Goal: Task Accomplishment & Management: Use online tool/utility

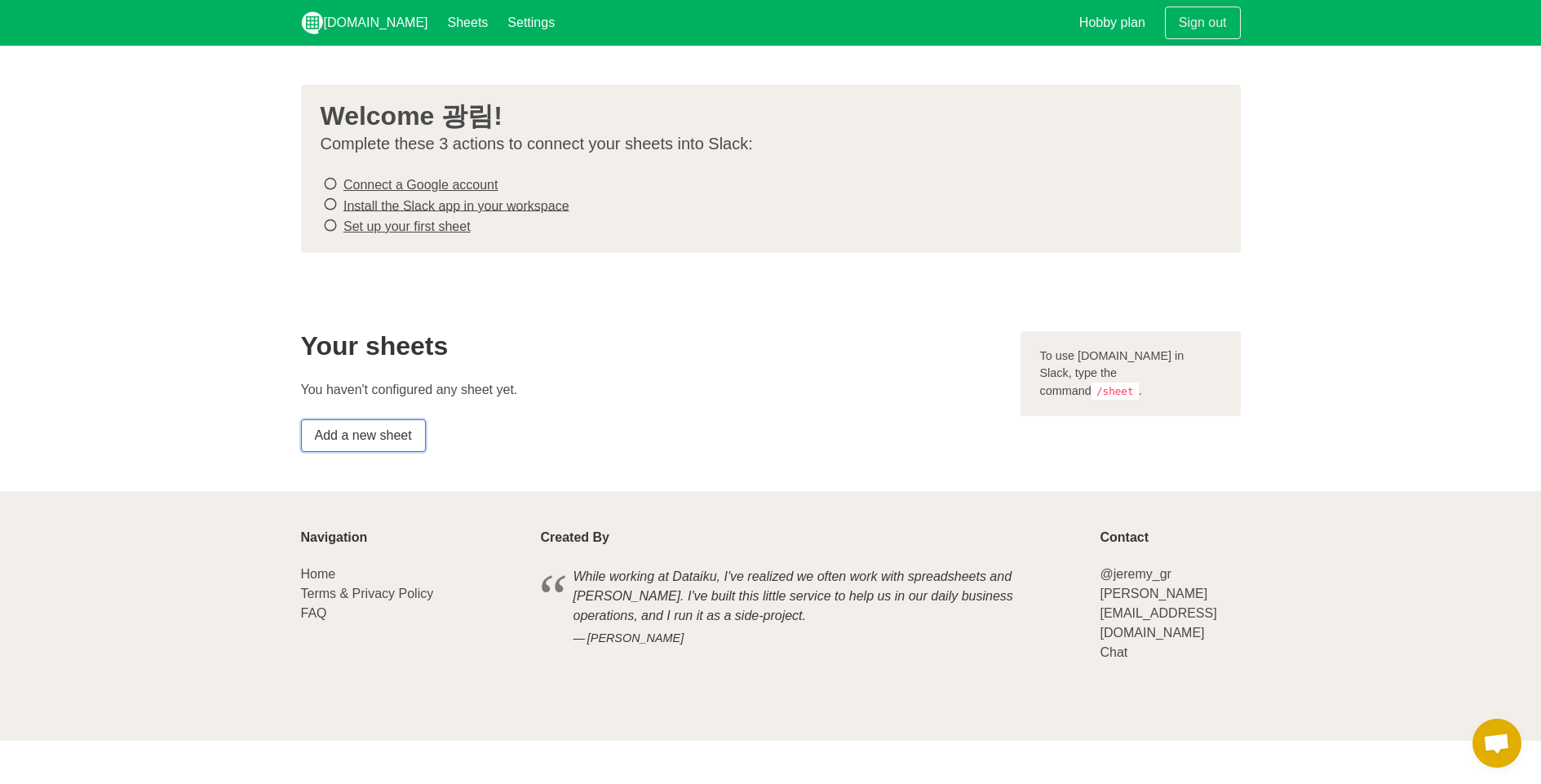
click at [409, 442] on link "Add a new sheet" at bounding box center [363, 436] width 125 height 33
click at [1127, 382] on code "/sheet" at bounding box center [1115, 391] width 47 height 17
drag, startPoint x: 1117, startPoint y: 373, endPoint x: 1081, endPoint y: 376, distance: 36.1
click at [1186, 372] on div "To use Sheet.chat in Slack, type the command /sheet ." at bounding box center [1130, 373] width 220 height 85
click at [475, 208] on link "Install the Slack app in your workspace" at bounding box center [456, 205] width 226 height 14
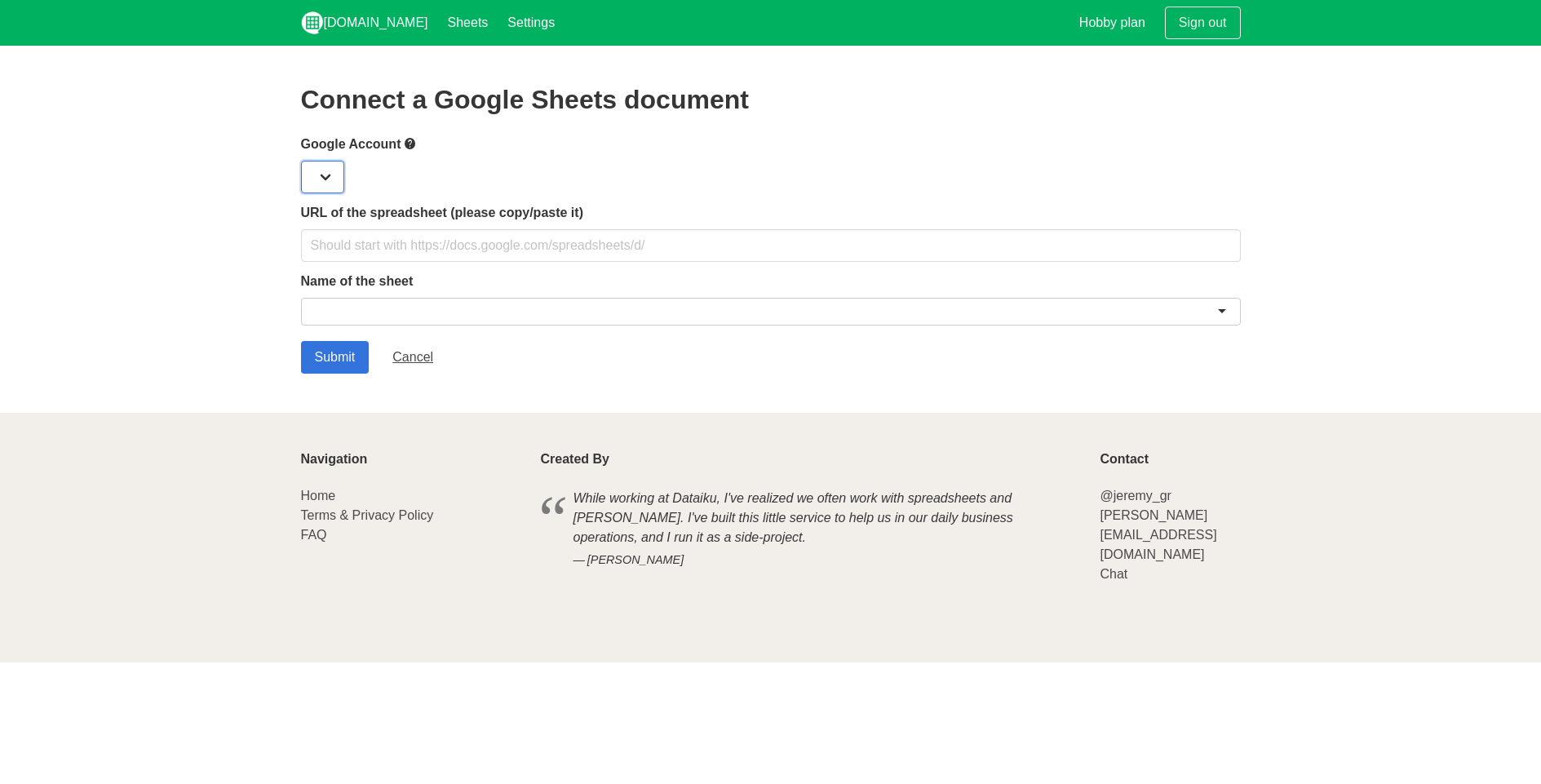
click at [320, 189] on select at bounding box center [323, 177] width 43 height 33
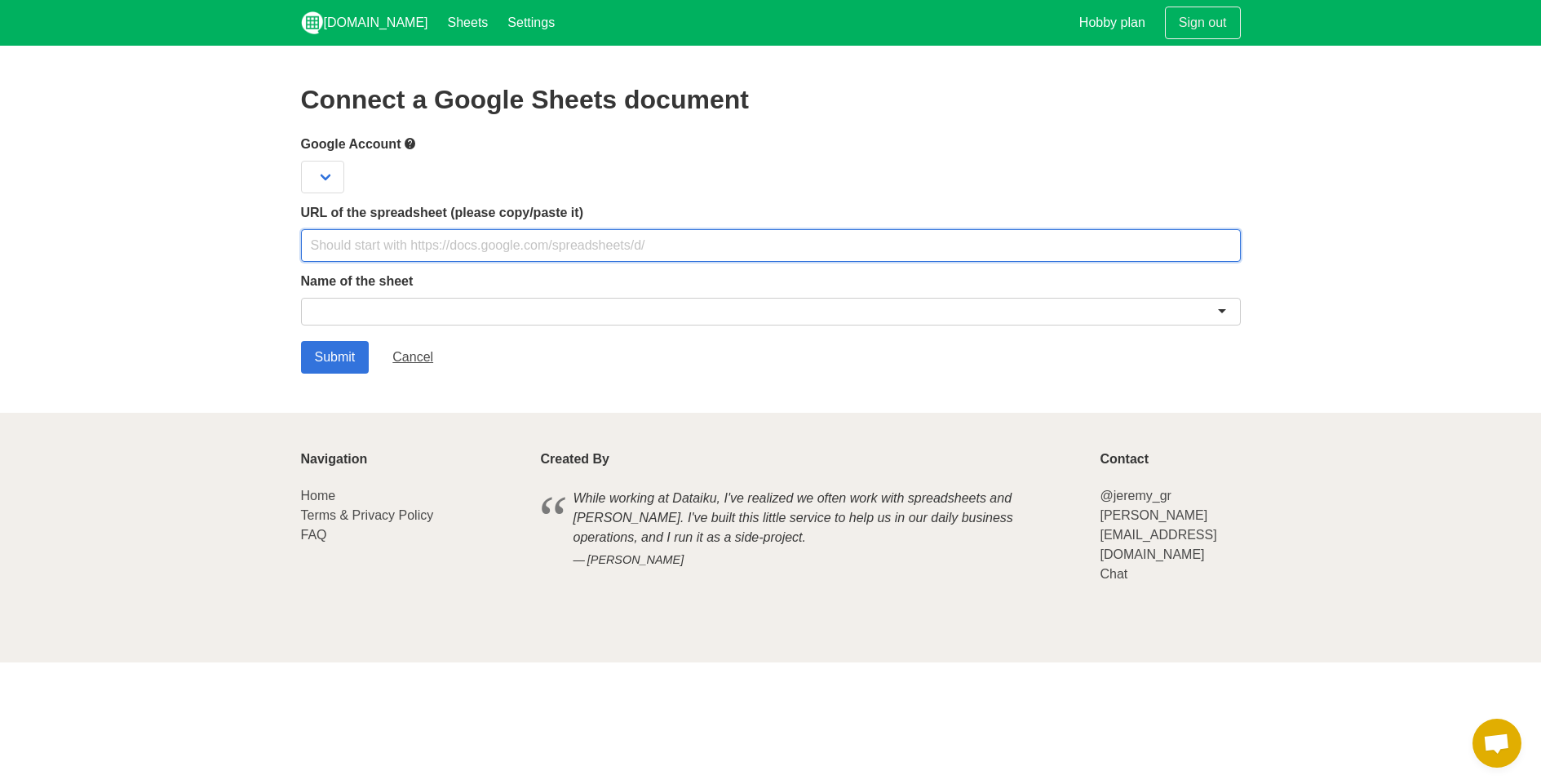
click at [343, 252] on input "text" at bounding box center [770, 246] width 940 height 33
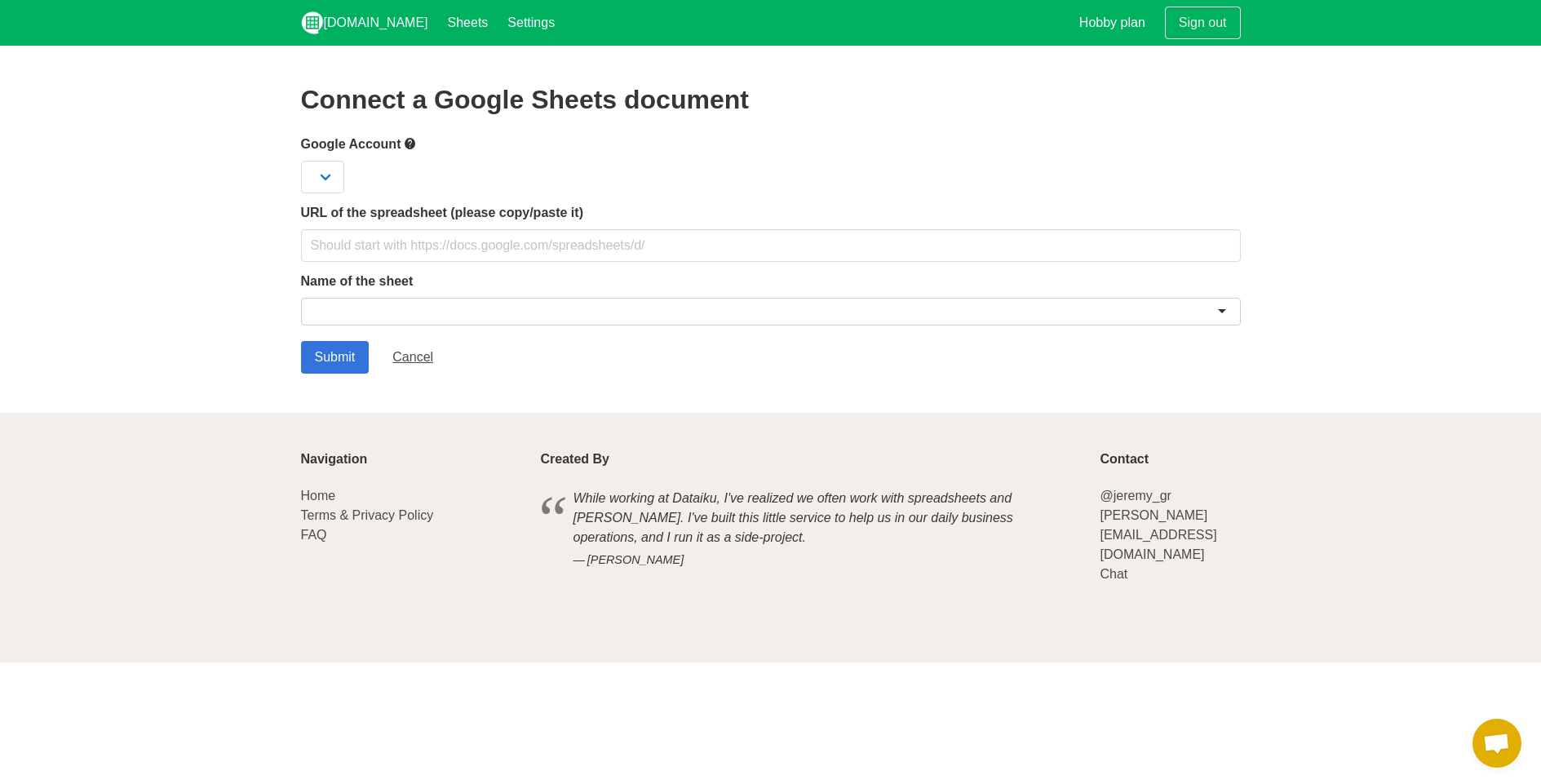
click at [361, 285] on label "Name of the sheet" at bounding box center [770, 281] width 940 height 20
click at [374, 312] on div at bounding box center [770, 311] width 940 height 28
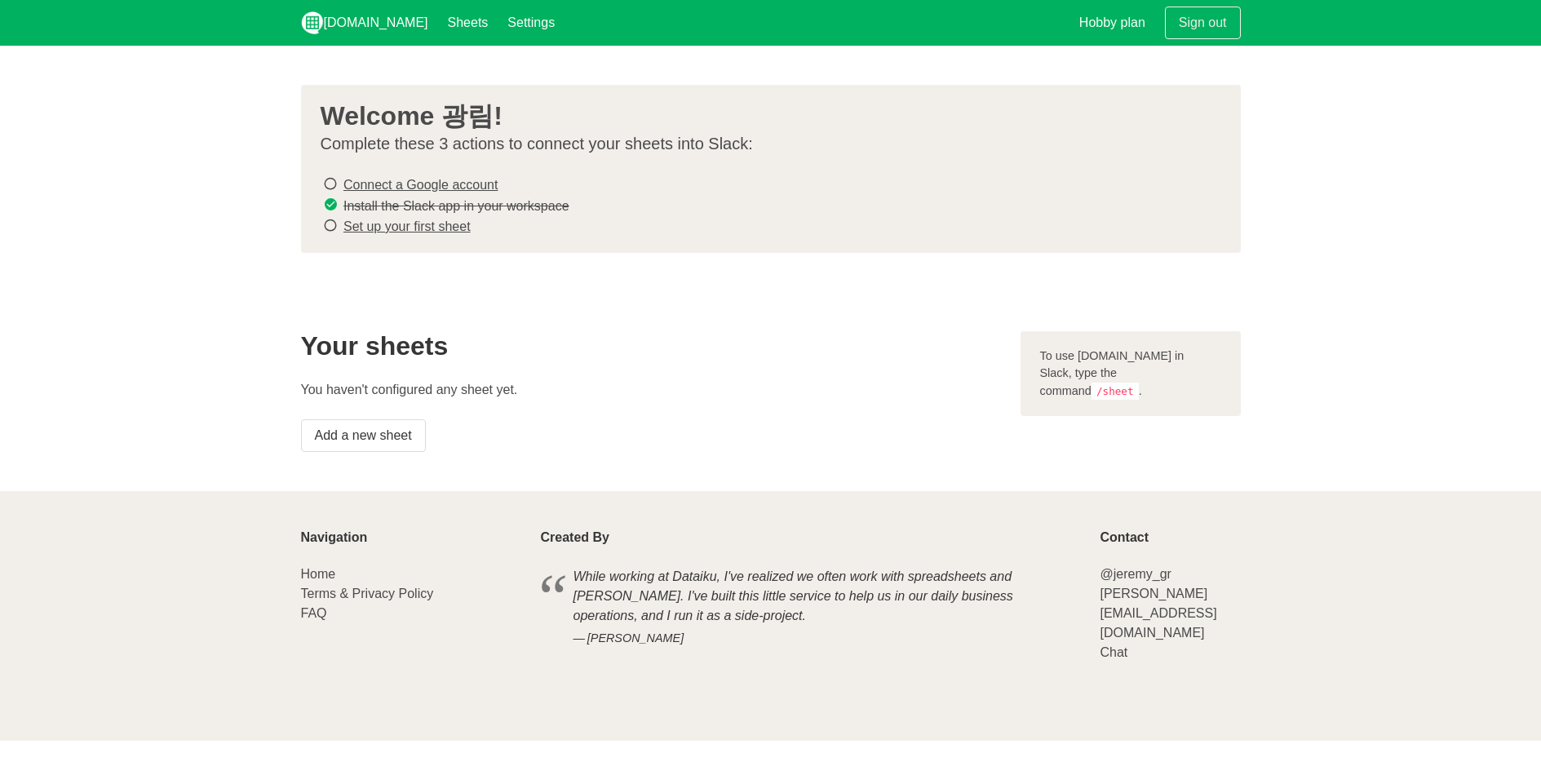
click at [412, 225] on link "Set up your first sheet" at bounding box center [407, 226] width 128 height 14
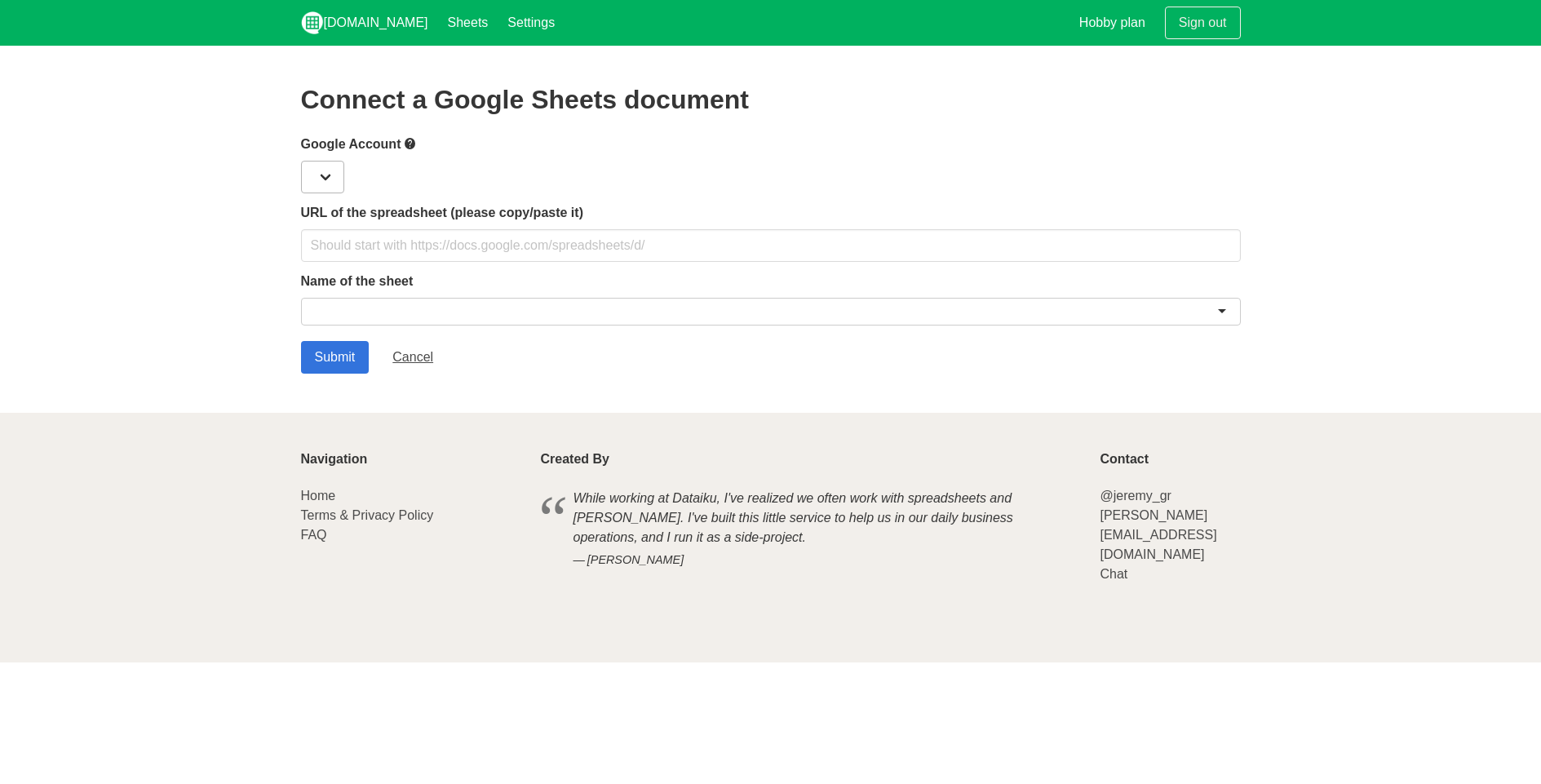
click at [344, 171] on div at bounding box center [770, 177] width 940 height 33
click at [332, 166] on select at bounding box center [323, 177] width 43 height 33
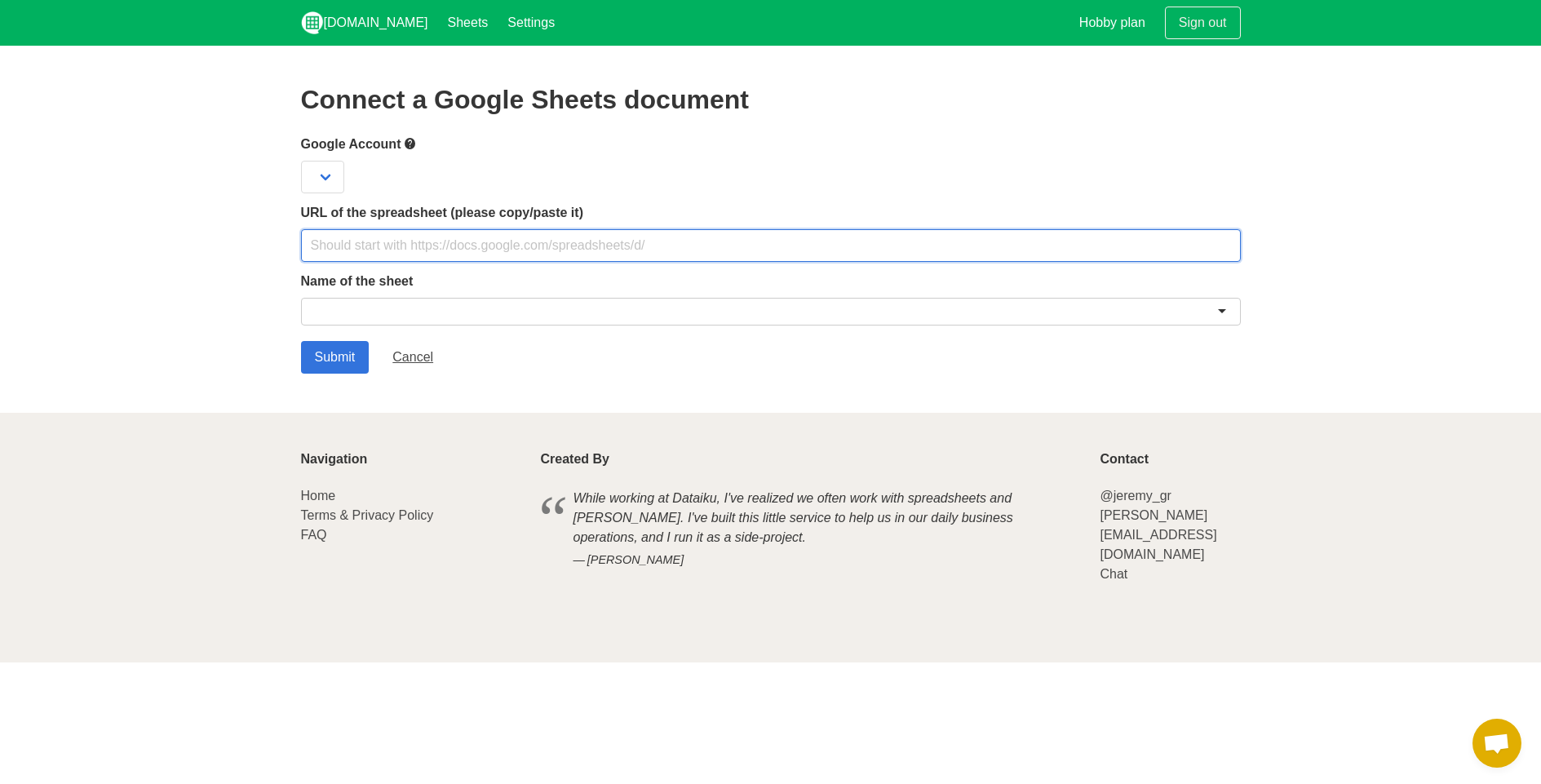
click at [354, 260] on input "text" at bounding box center [770, 246] width 940 height 33
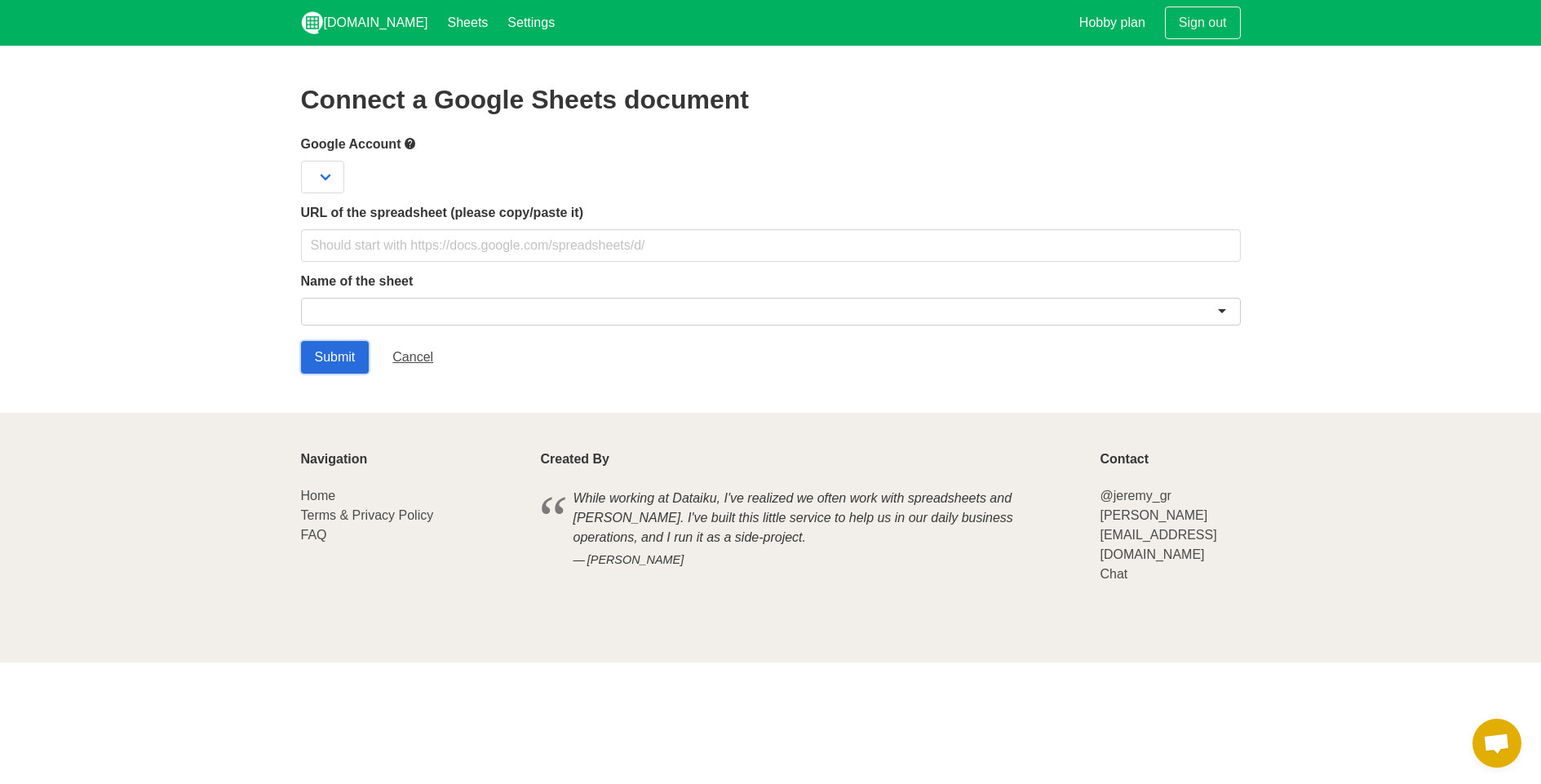
click at [347, 361] on input "Submit" at bounding box center [335, 357] width 68 height 33
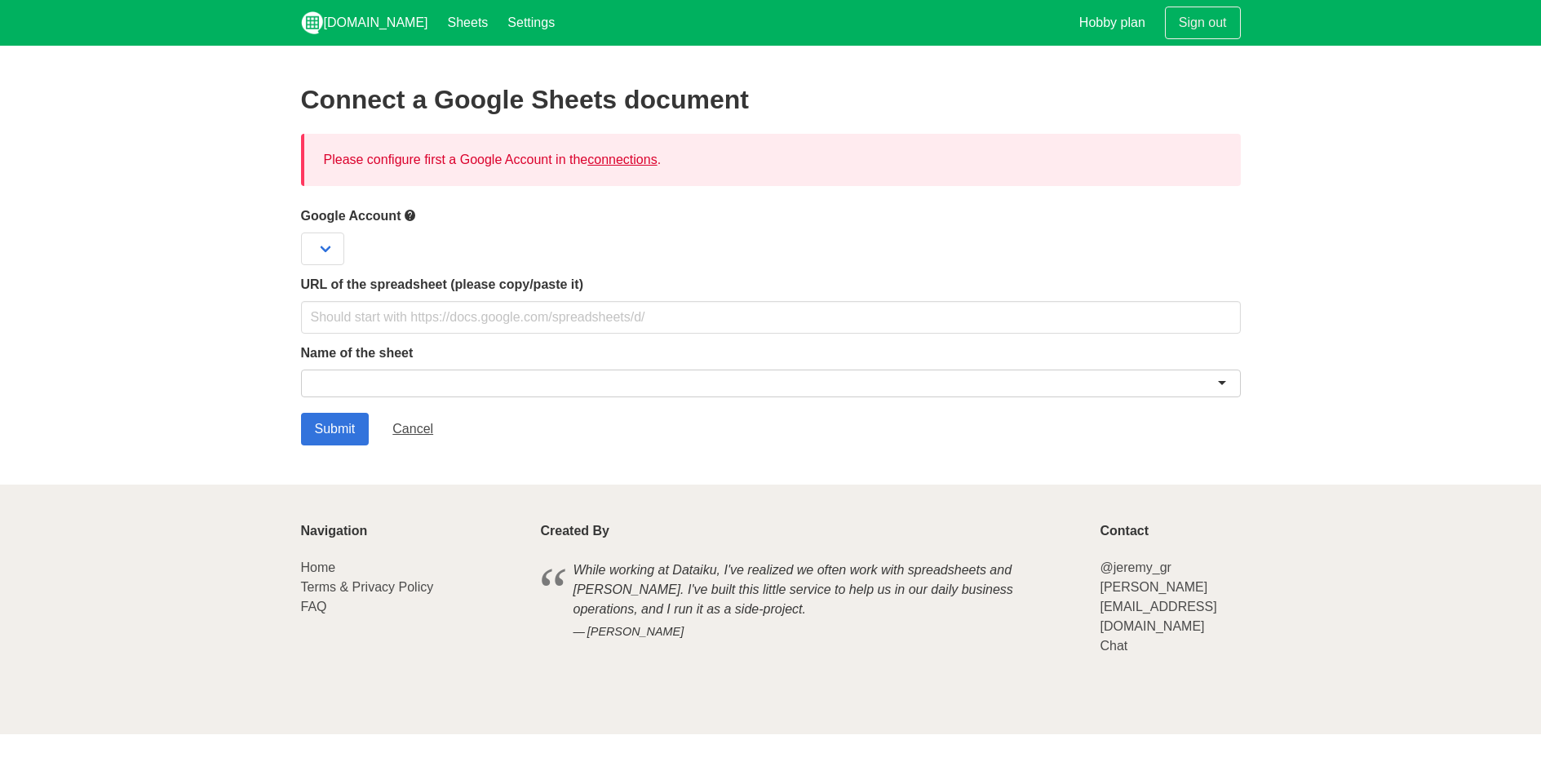
click at [383, 337] on form "Google Account URL of the spreadsheet (please copy/paste it) Name of the sheet …" at bounding box center [770, 325] width 940 height 240
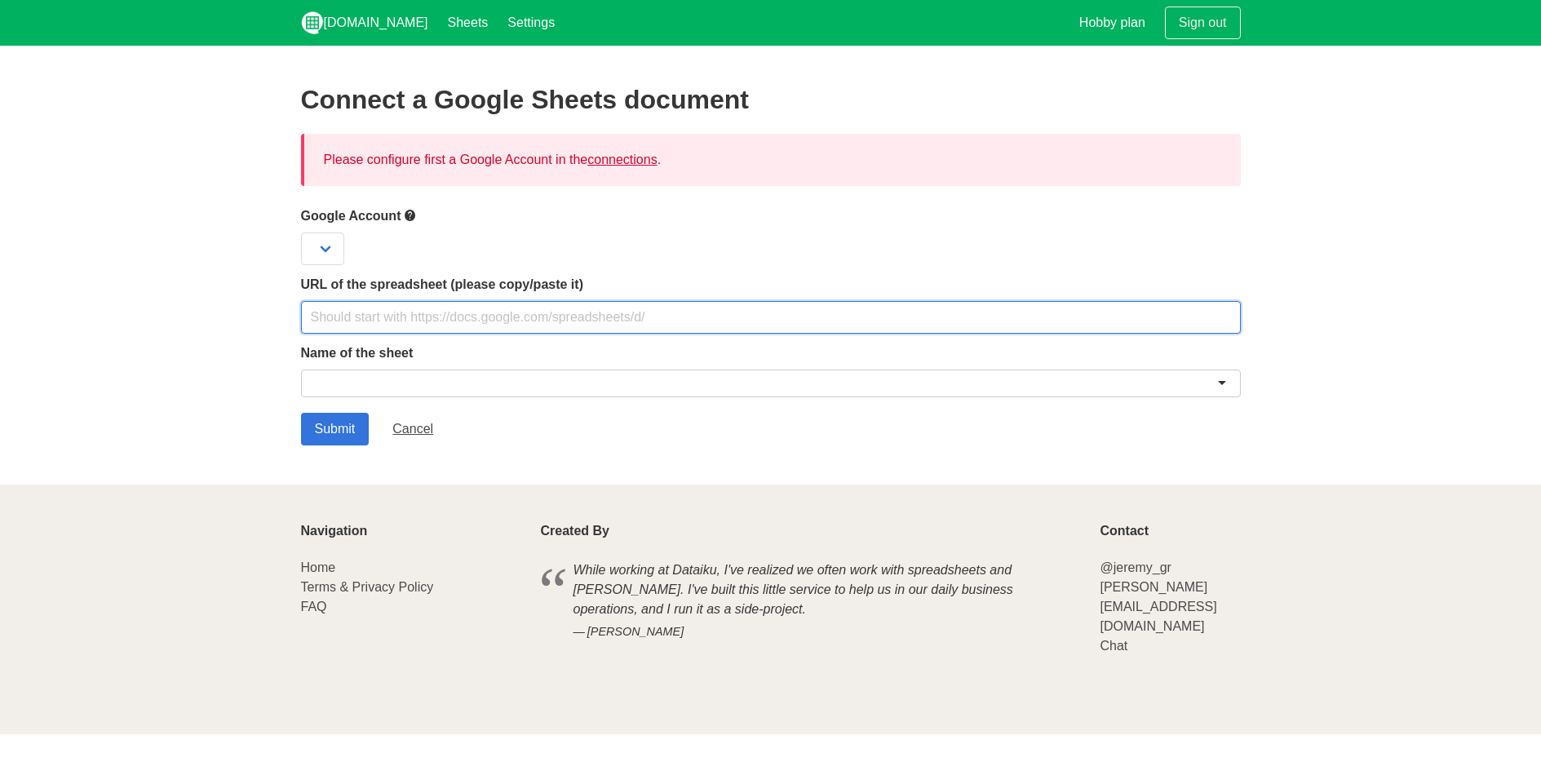
click at [388, 317] on input "text" at bounding box center [770, 317] width 940 height 33
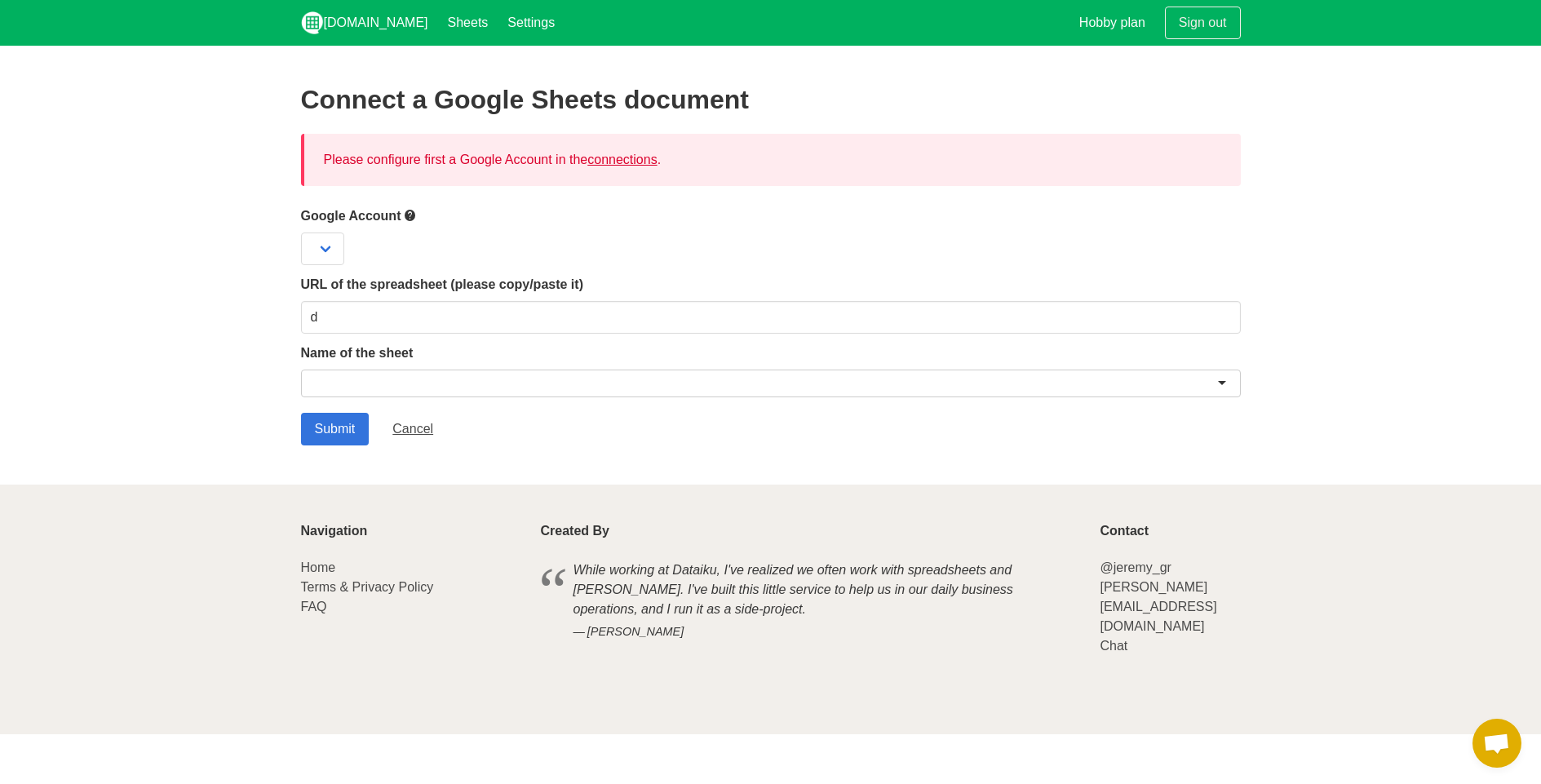
click at [440, 373] on div at bounding box center [770, 383] width 940 height 28
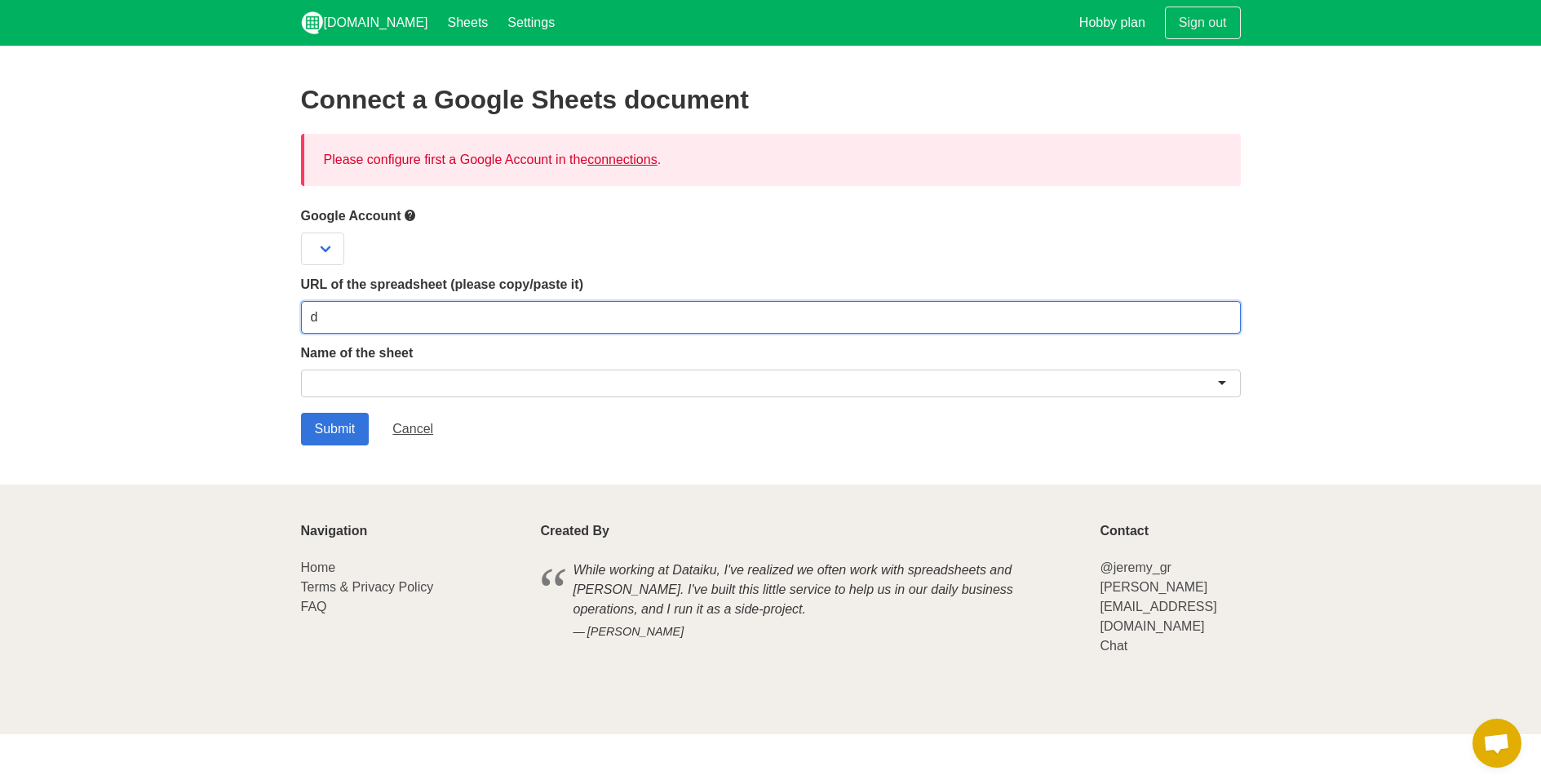
drag, startPoint x: 337, startPoint y: 309, endPoint x: 277, endPoint y: 304, distance: 60.2
click at [274, 298] on section "Connect a Google Sheets document Please configure first a Google Account in the…" at bounding box center [770, 265] width 1541 height 439
type input "a"
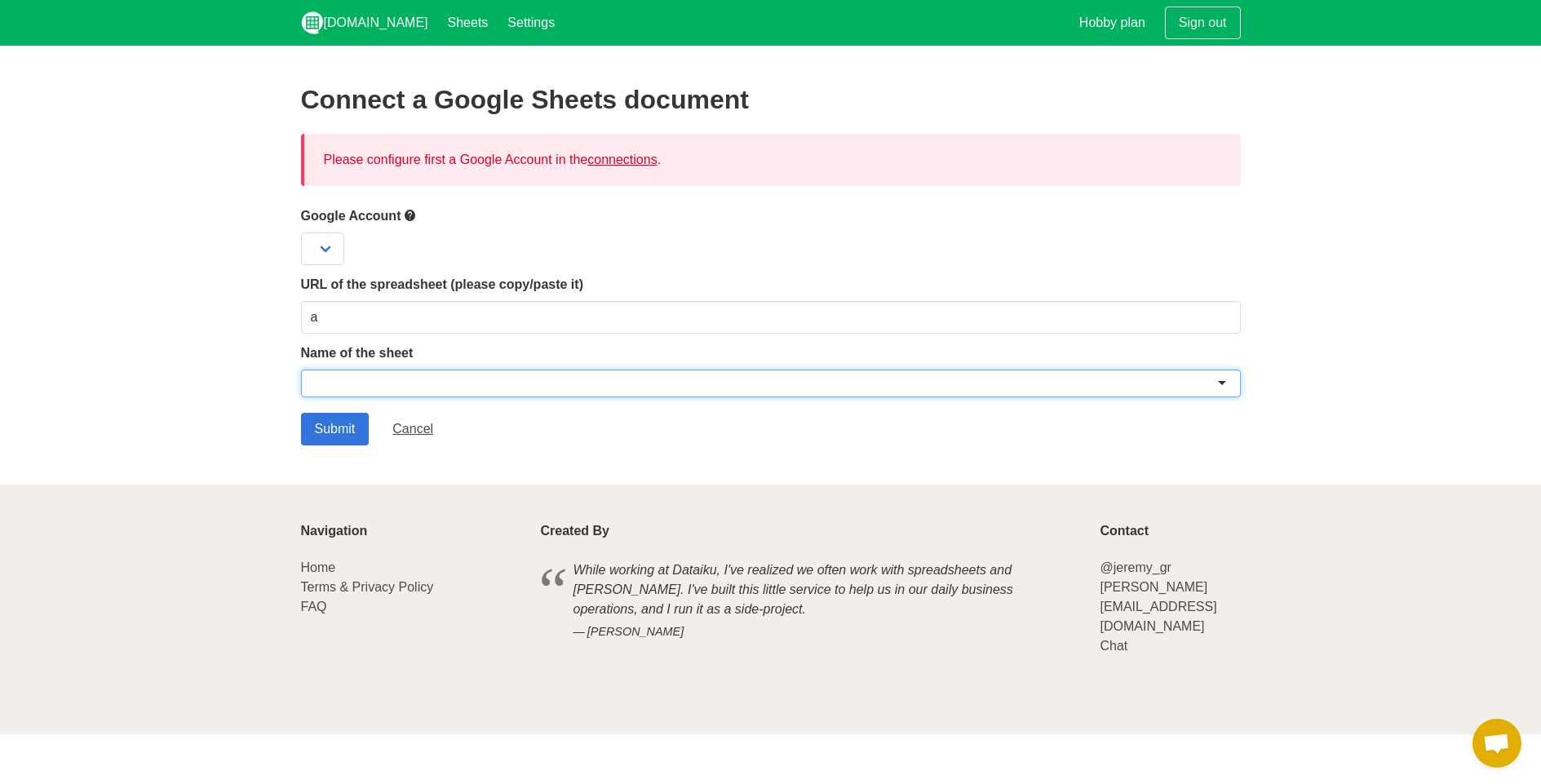
drag, startPoint x: 337, startPoint y: 382, endPoint x: 343, endPoint y: 389, distance: 9.2
click at [338, 381] on div at bounding box center [770, 383] width 940 height 28
type input "a"
click at [352, 433] on input "Submit" at bounding box center [335, 429] width 68 height 33
click at [318, 235] on select at bounding box center [323, 248] width 43 height 33
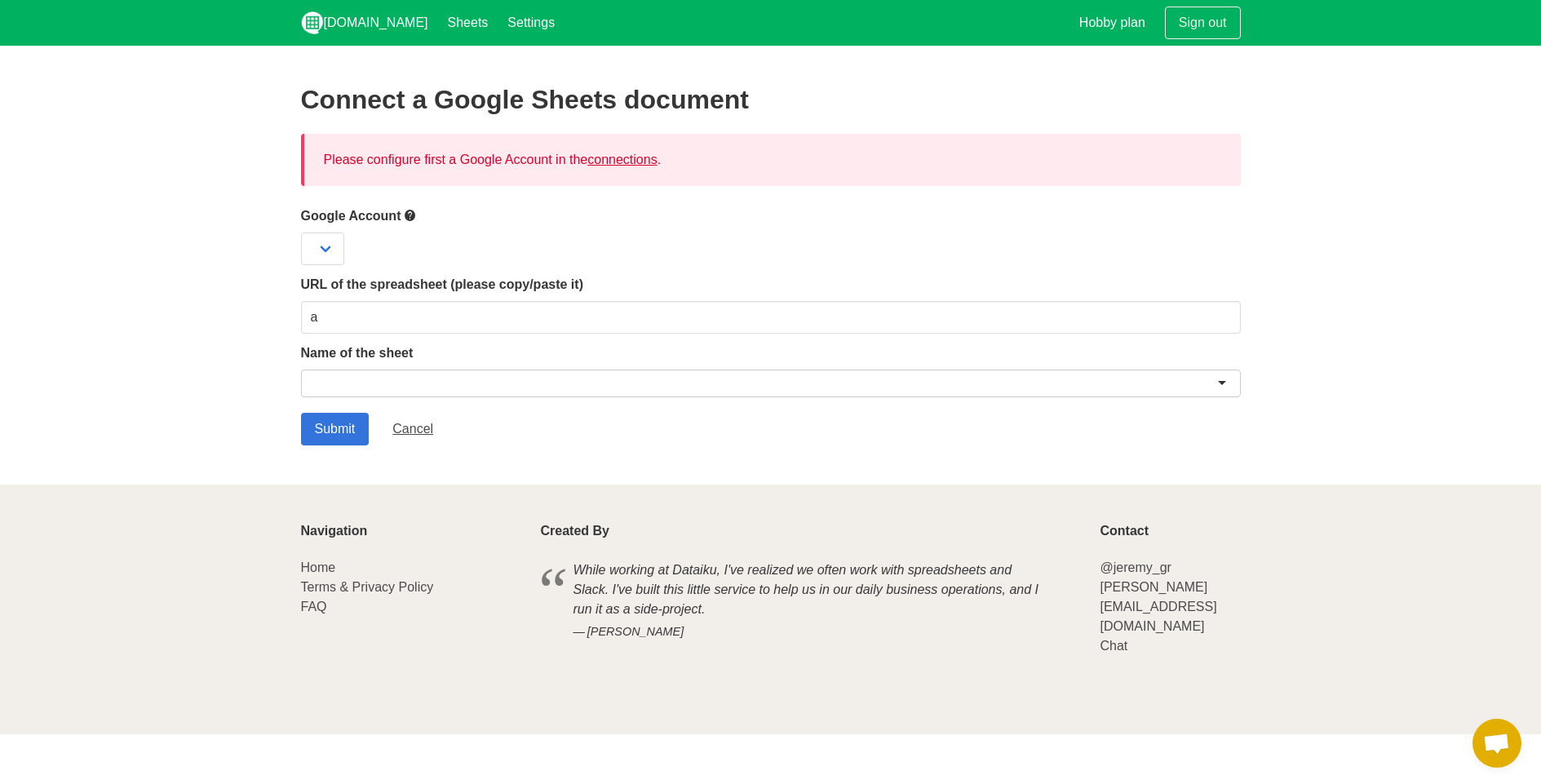
drag, startPoint x: 542, startPoint y: 274, endPoint x: 652, endPoint y: 295, distance: 112.0
click at [557, 278] on label "URL of the spreadsheet (please copy/paste it)" at bounding box center [770, 285] width 940 height 20
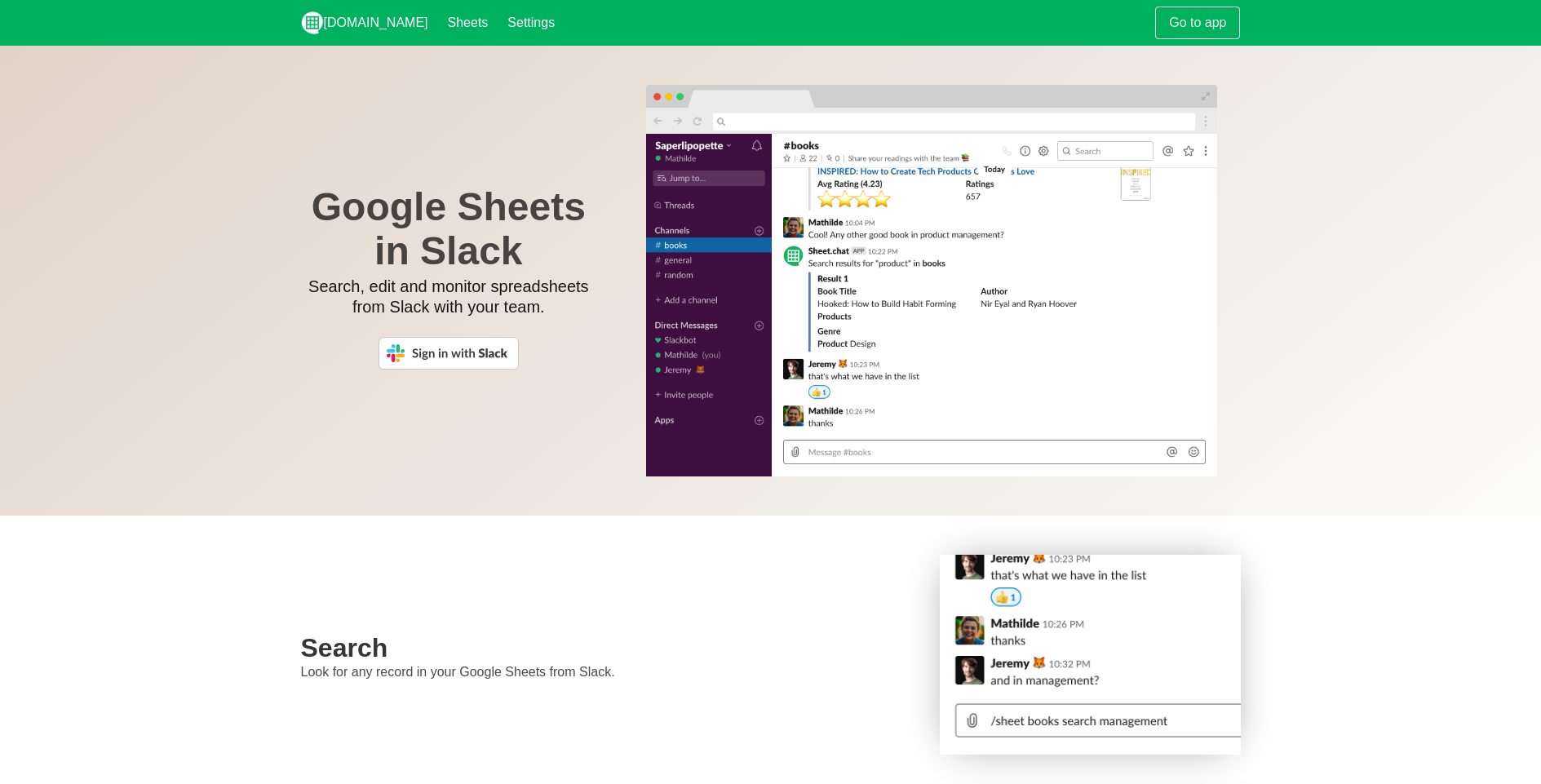
click at [439, 349] on img at bounding box center [449, 354] width 141 height 33
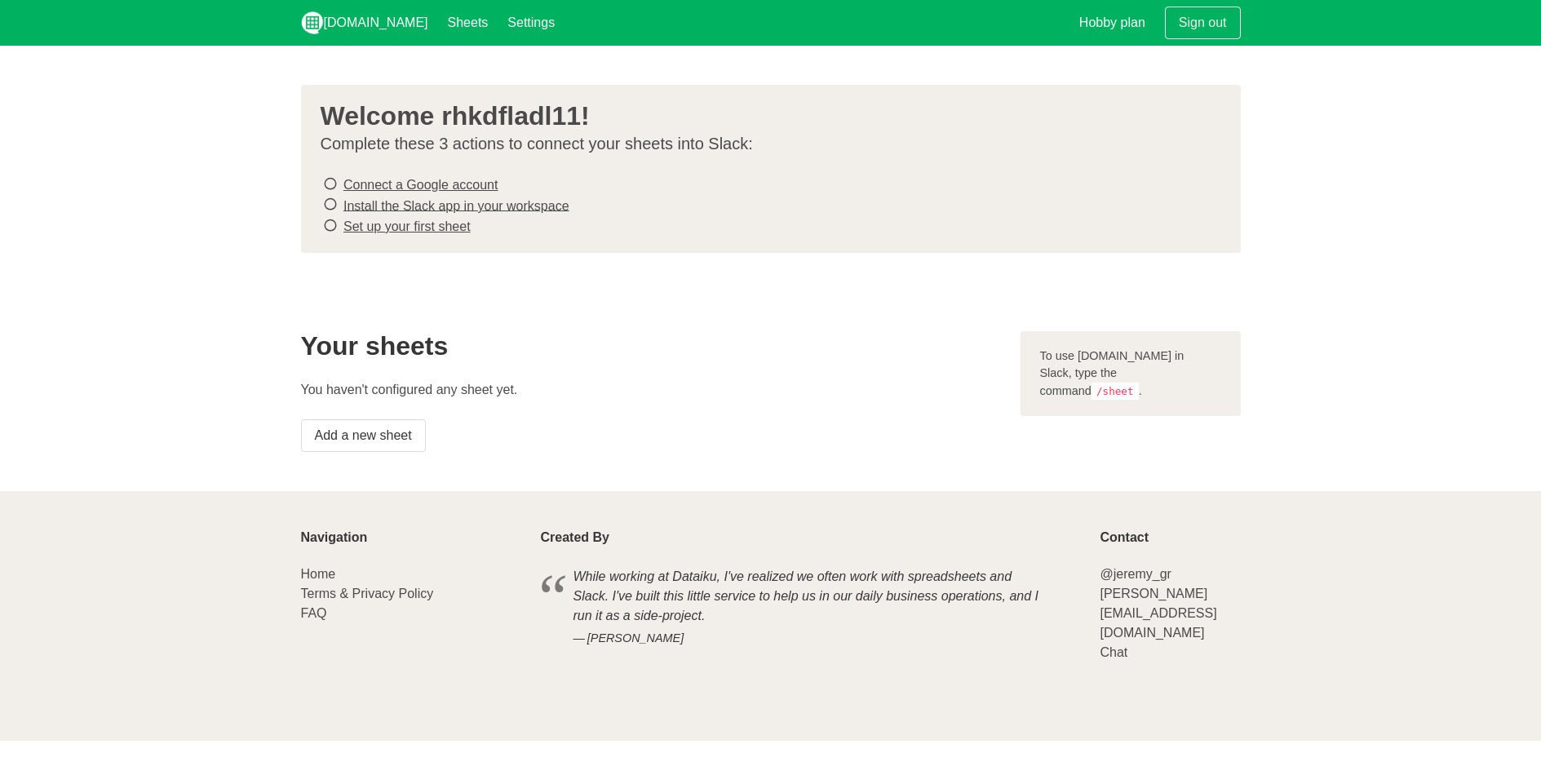
click at [412, 199] on link "Install the Slack app in your workspace" at bounding box center [456, 205] width 226 height 14
